Goal: Transaction & Acquisition: Purchase product/service

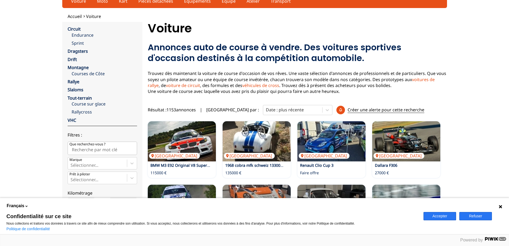
scroll to position [21, 0]
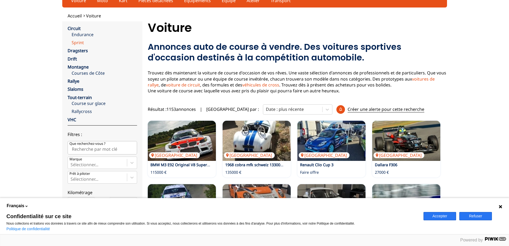
click at [77, 43] on link "Sprint" at bounding box center [104, 43] width 65 height 6
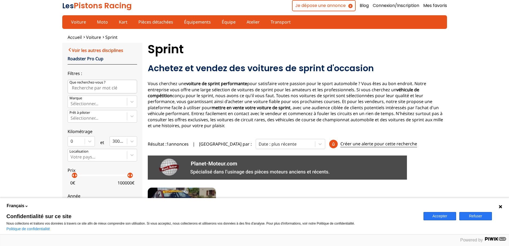
click at [96, 51] on link "Voir les autres disciplines" at bounding box center [96, 50] width 56 height 6
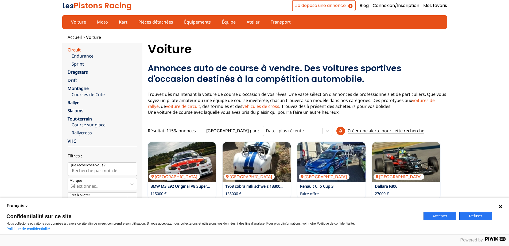
click at [77, 51] on link "Circuit" at bounding box center [74, 50] width 13 height 6
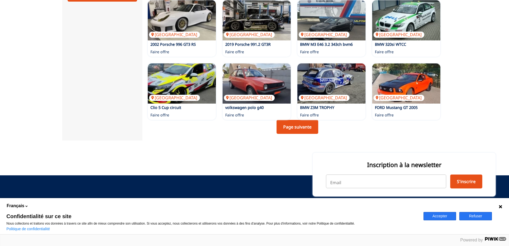
scroll to position [363, 0]
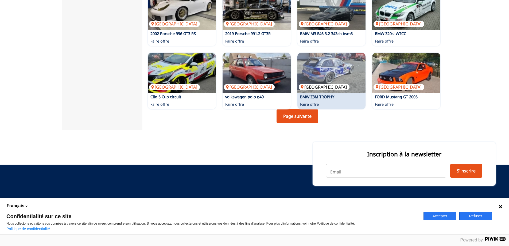
click at [345, 73] on img at bounding box center [331, 73] width 68 height 40
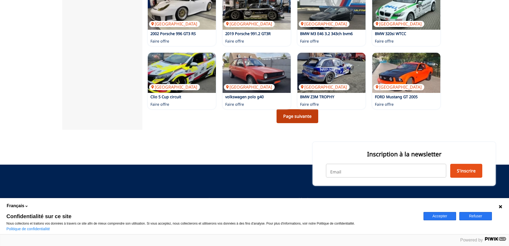
click at [289, 112] on link "Page suivante" at bounding box center [298, 116] width 42 height 14
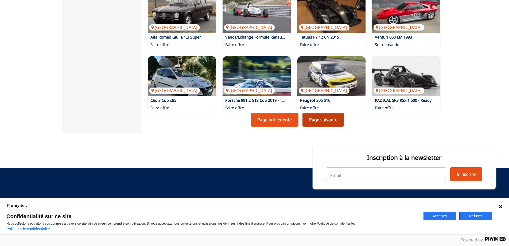
scroll to position [363, 0]
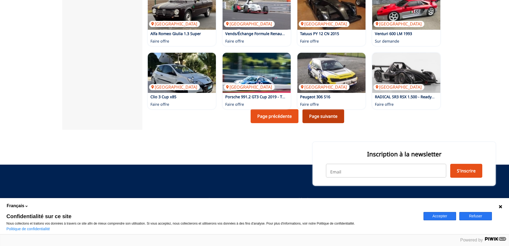
click at [312, 115] on link "Page suivante" at bounding box center [324, 116] width 42 height 14
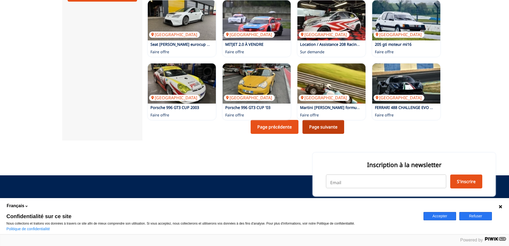
scroll to position [366, 0]
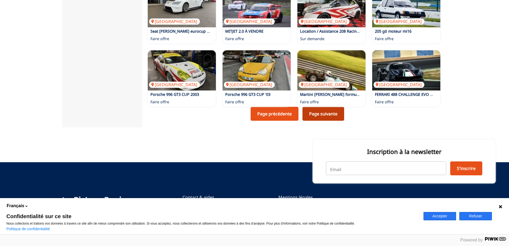
click at [312, 115] on link "Page suivante" at bounding box center [324, 114] width 42 height 14
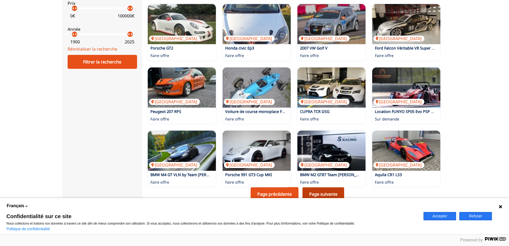
scroll to position [259, 0]
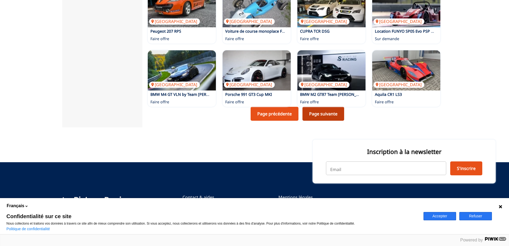
click at [312, 115] on link "Page suivante" at bounding box center [324, 114] width 42 height 14
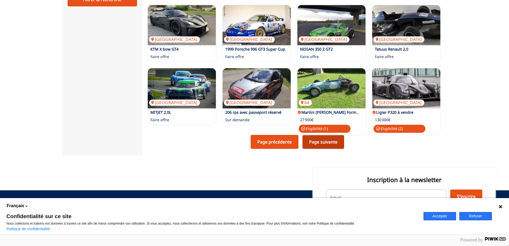
scroll to position [374, 0]
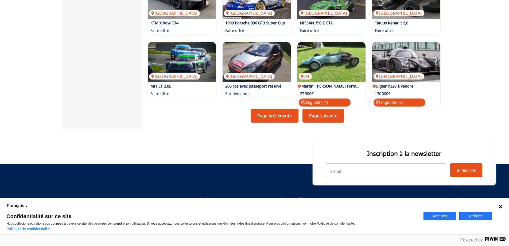
click at [317, 121] on link "Page suivante" at bounding box center [324, 115] width 42 height 14
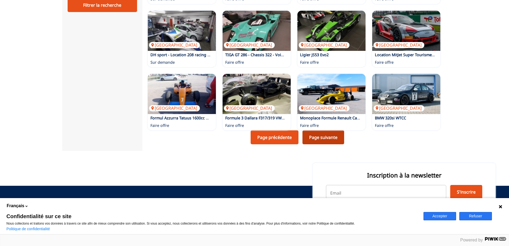
scroll to position [345, 0]
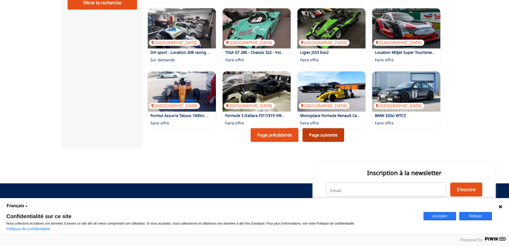
click at [323, 131] on link "Page suivante" at bounding box center [324, 135] width 42 height 14
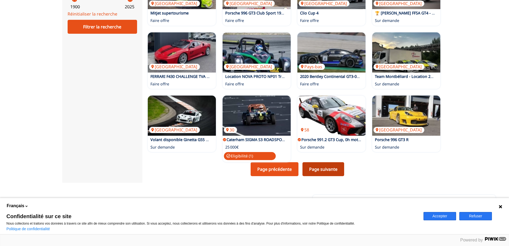
scroll to position [331, 0]
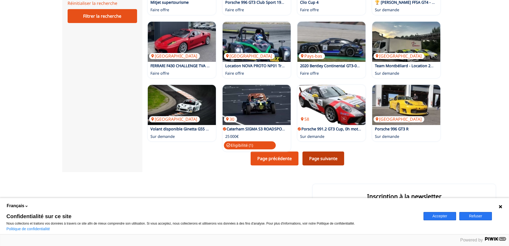
click at [331, 157] on link "Page suivante" at bounding box center [324, 158] width 42 height 14
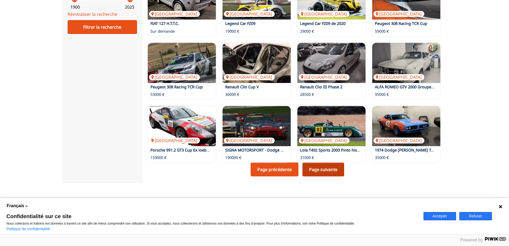
scroll to position [321, 0]
click at [333, 165] on link "Page suivante" at bounding box center [324, 169] width 42 height 14
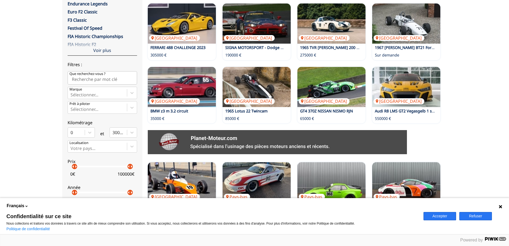
scroll to position [107, 0]
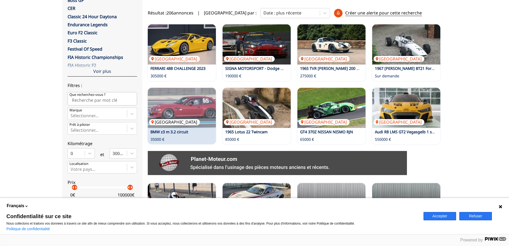
click at [187, 105] on img at bounding box center [182, 108] width 68 height 40
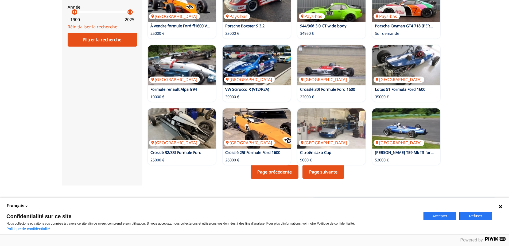
scroll to position [366, 0]
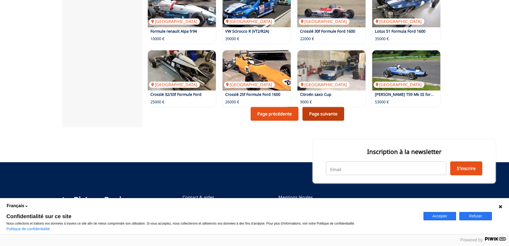
click at [338, 115] on link "Page suivante" at bounding box center [324, 114] width 42 height 14
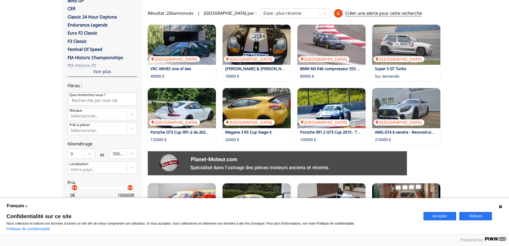
scroll to position [107, 0]
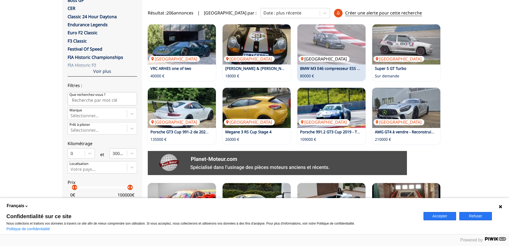
click at [329, 34] on img at bounding box center [331, 44] width 68 height 40
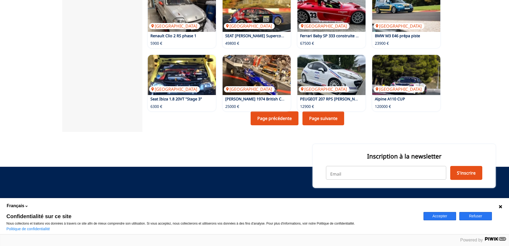
scroll to position [366, 0]
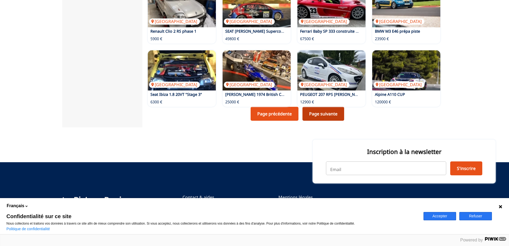
click at [336, 114] on link "Page suivante" at bounding box center [324, 114] width 42 height 14
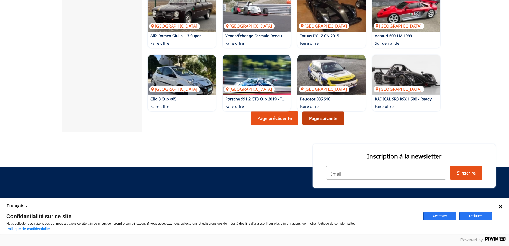
scroll to position [363, 0]
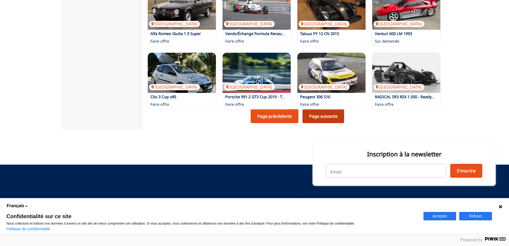
click at [336, 114] on link "Page suivante" at bounding box center [324, 116] width 42 height 14
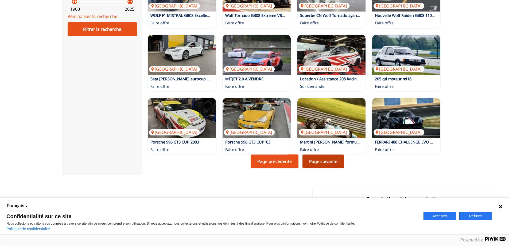
scroll to position [353, 0]
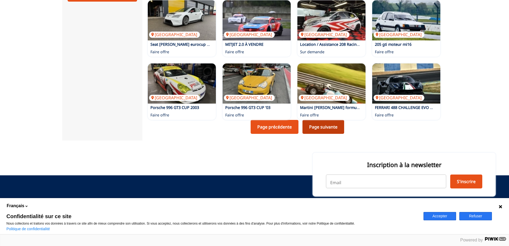
click at [329, 124] on link "Page suivante" at bounding box center [324, 127] width 42 height 14
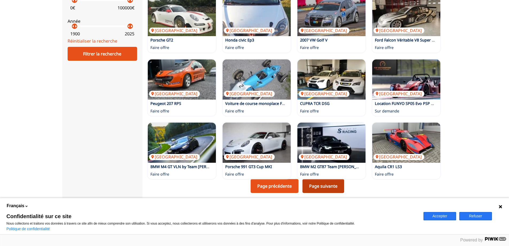
scroll to position [342, 0]
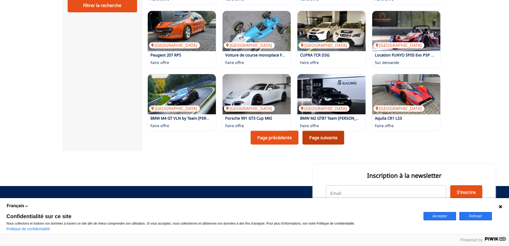
click at [335, 138] on link "Page suivante" at bounding box center [324, 137] width 42 height 14
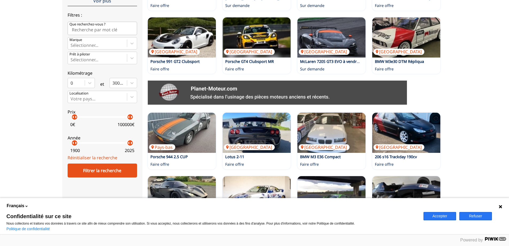
scroll to position [214, 0]
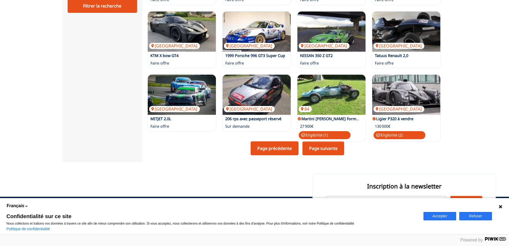
scroll to position [342, 0]
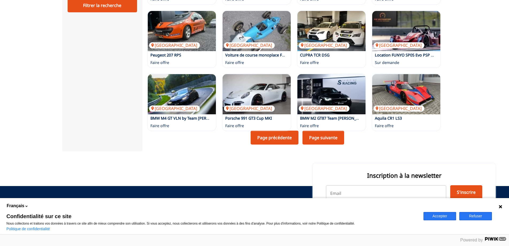
scroll to position [353, 0]
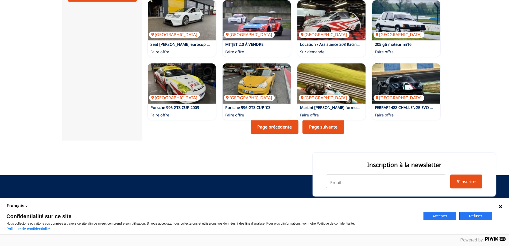
scroll to position [363, 0]
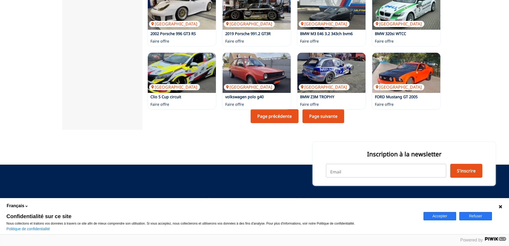
scroll to position [366, 0]
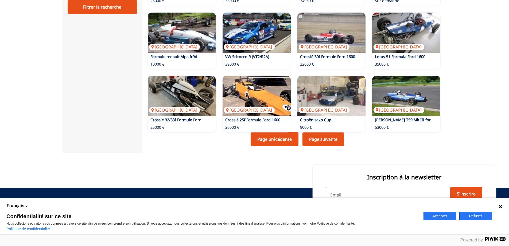
scroll to position [321, 0]
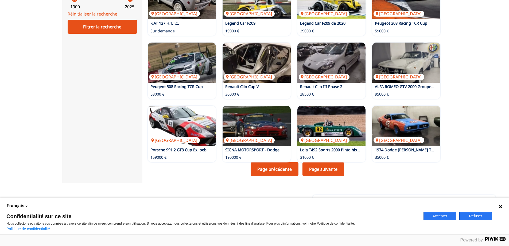
scroll to position [331, 0]
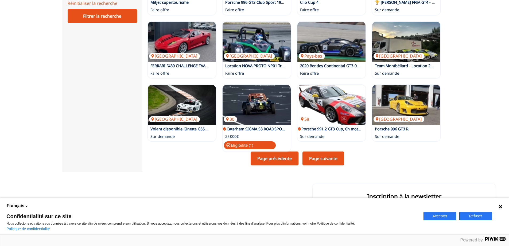
scroll to position [345, 0]
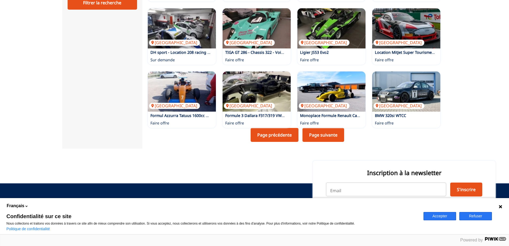
scroll to position [366, 0]
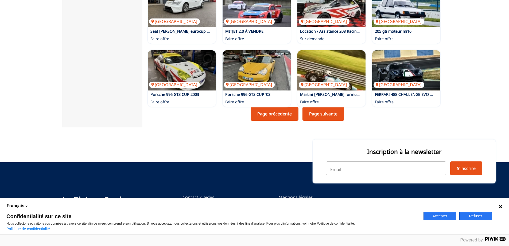
scroll to position [363, 0]
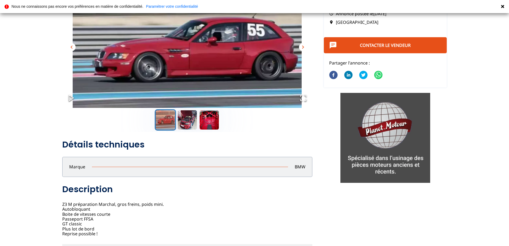
scroll to position [64, 0]
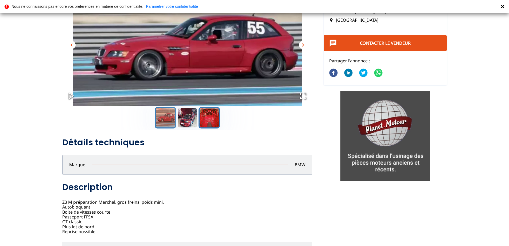
click at [206, 118] on button "Go to Slide 3" at bounding box center [209, 117] width 21 height 21
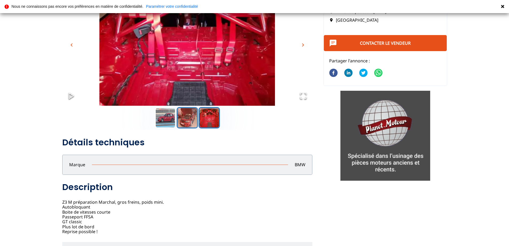
click at [191, 119] on button "Go to Slide 2" at bounding box center [187, 117] width 21 height 21
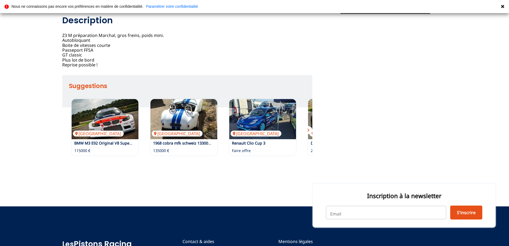
scroll to position [235, 0]
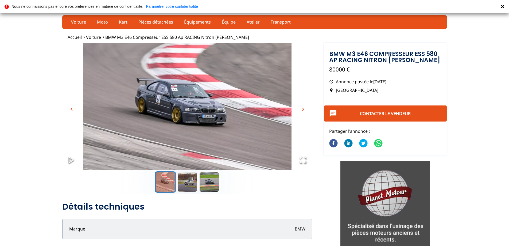
click at [302, 109] on span "chevron_right" at bounding box center [303, 109] width 6 height 6
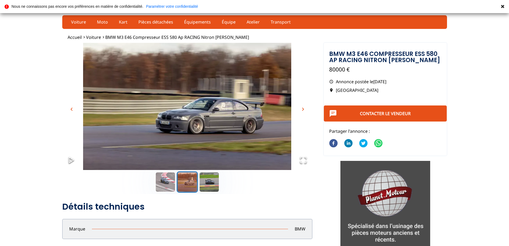
click at [302, 109] on span "chevron_right" at bounding box center [303, 109] width 6 height 6
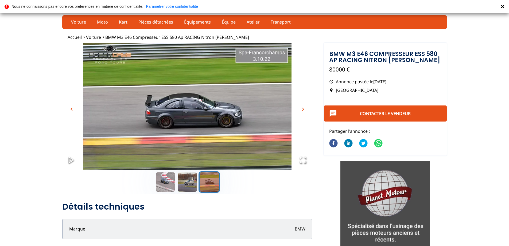
click at [302, 109] on span "chevron_right" at bounding box center [303, 109] width 6 height 6
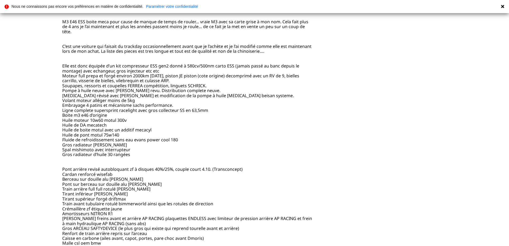
scroll to position [257, 0]
